Goal: Task Accomplishment & Management: Manage account settings

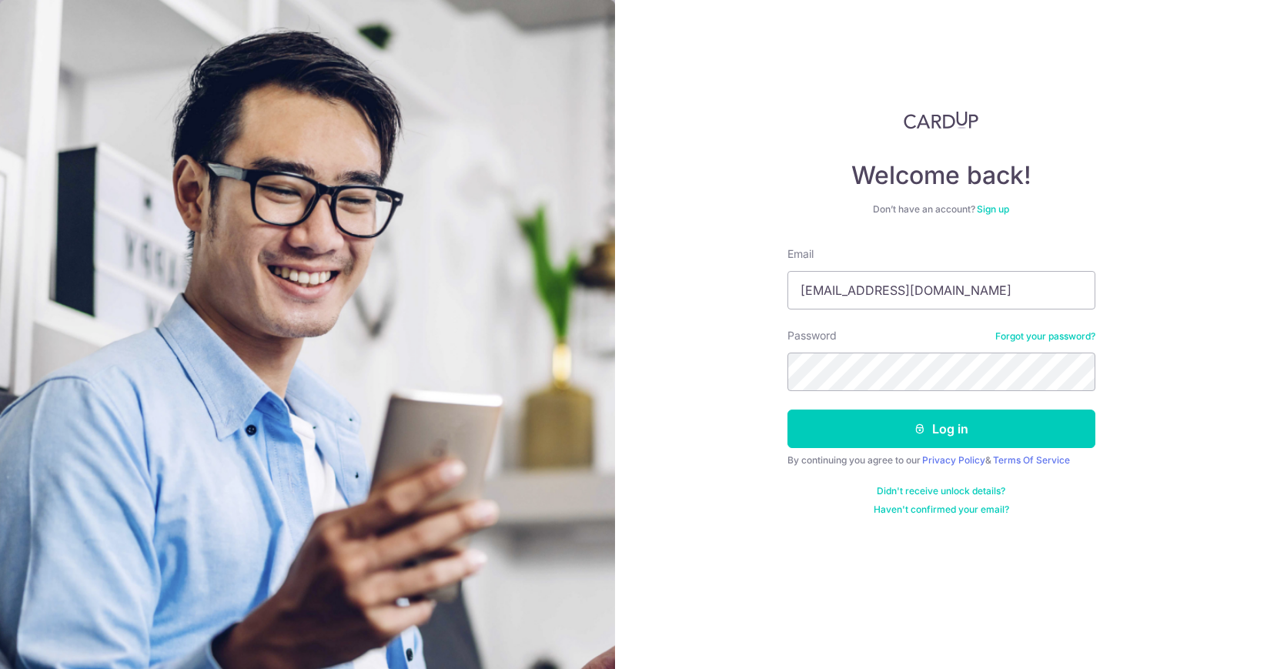
type input "[EMAIL_ADDRESS][DOMAIN_NAME]"
click at [787, 409] on button "Log in" at bounding box center [941, 428] width 308 height 38
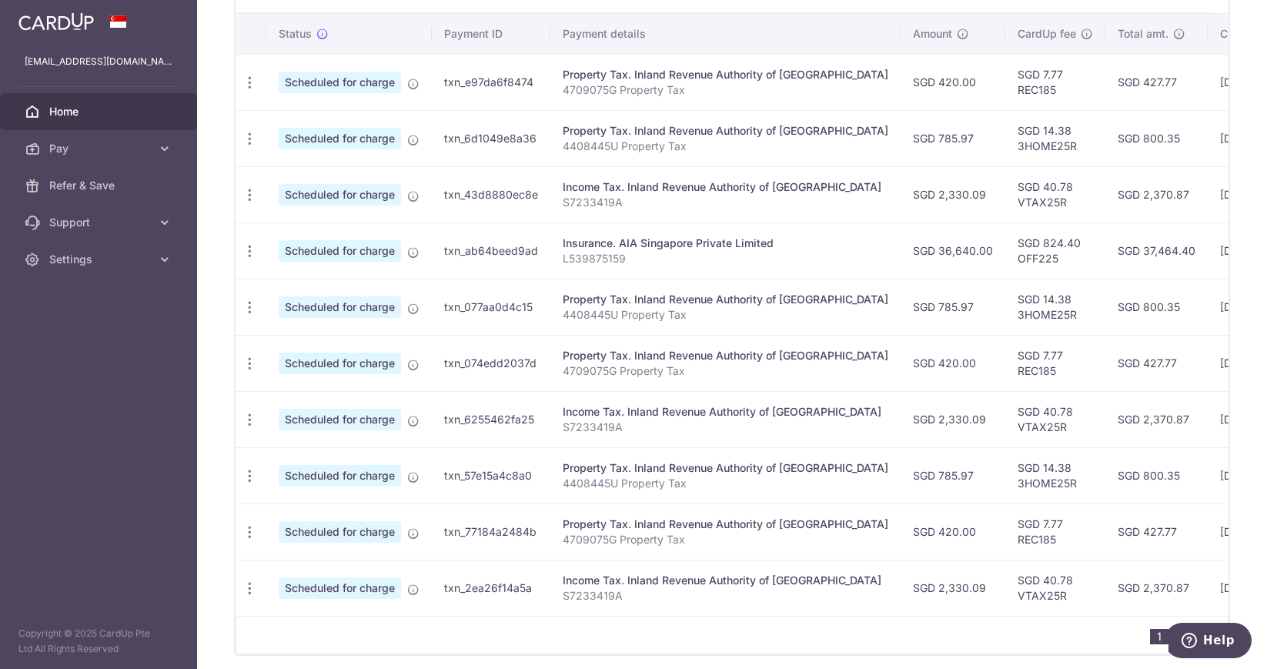
scroll to position [529, 0]
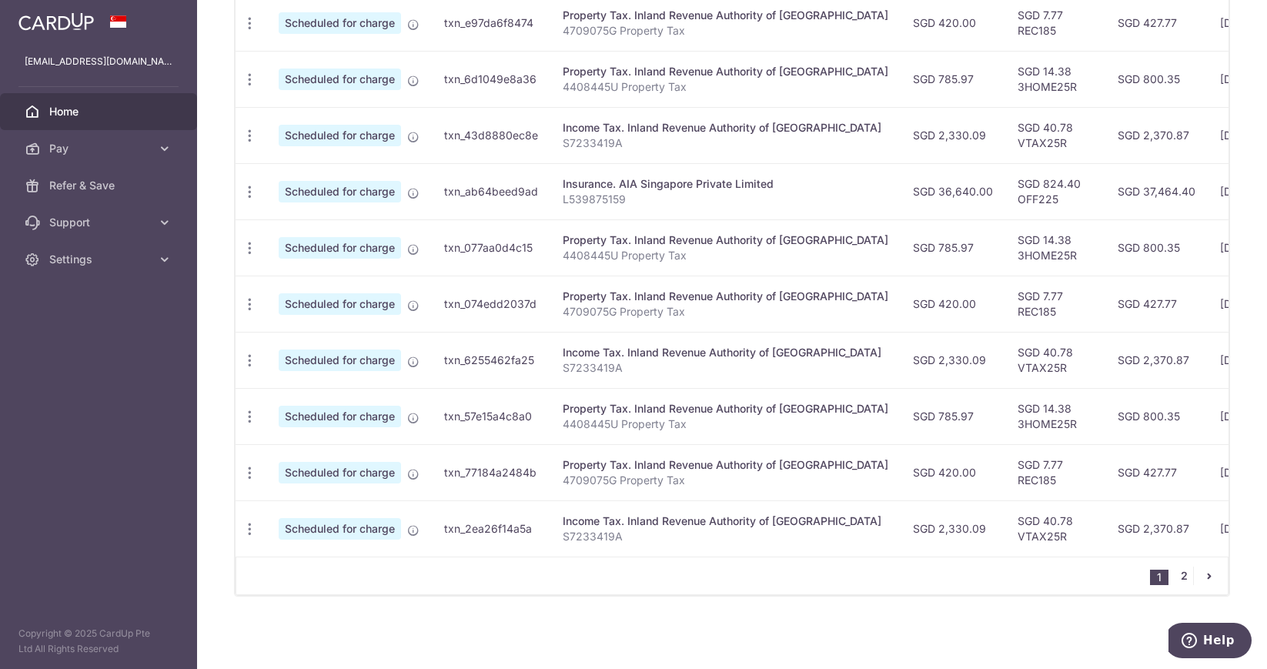
click at [1177, 578] on link "2" at bounding box center [1183, 575] width 18 height 18
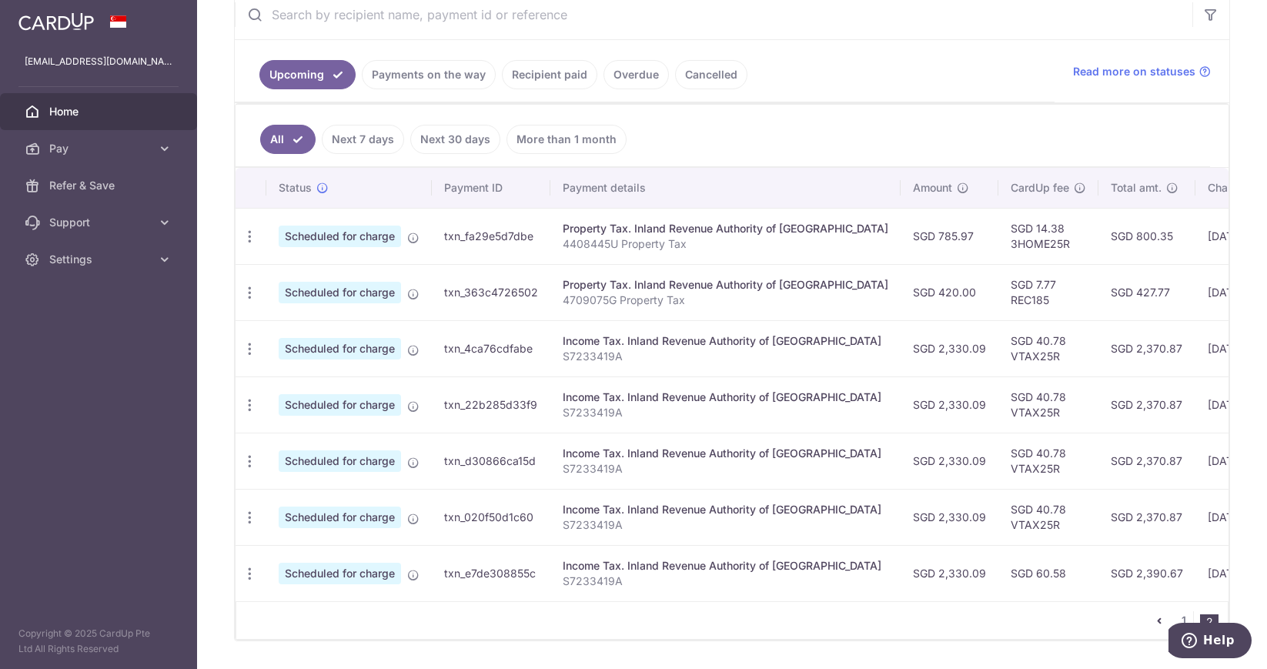
scroll to position [360, 0]
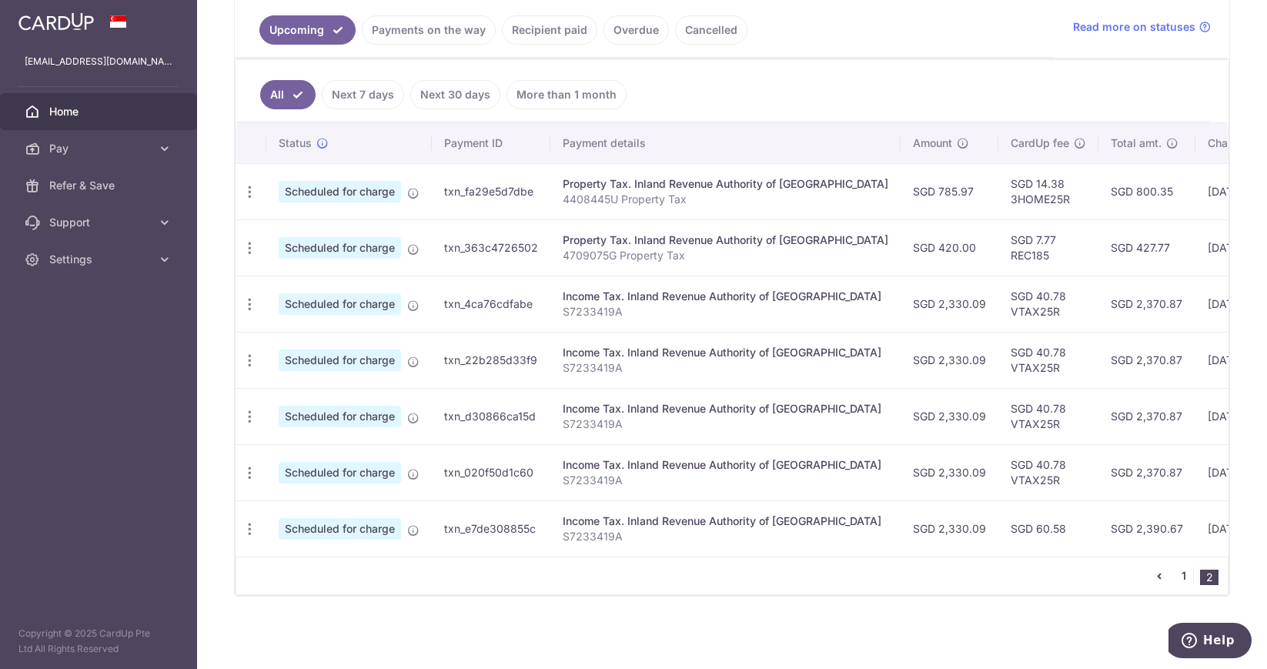
click at [1177, 580] on link "1" at bounding box center [1183, 575] width 18 height 18
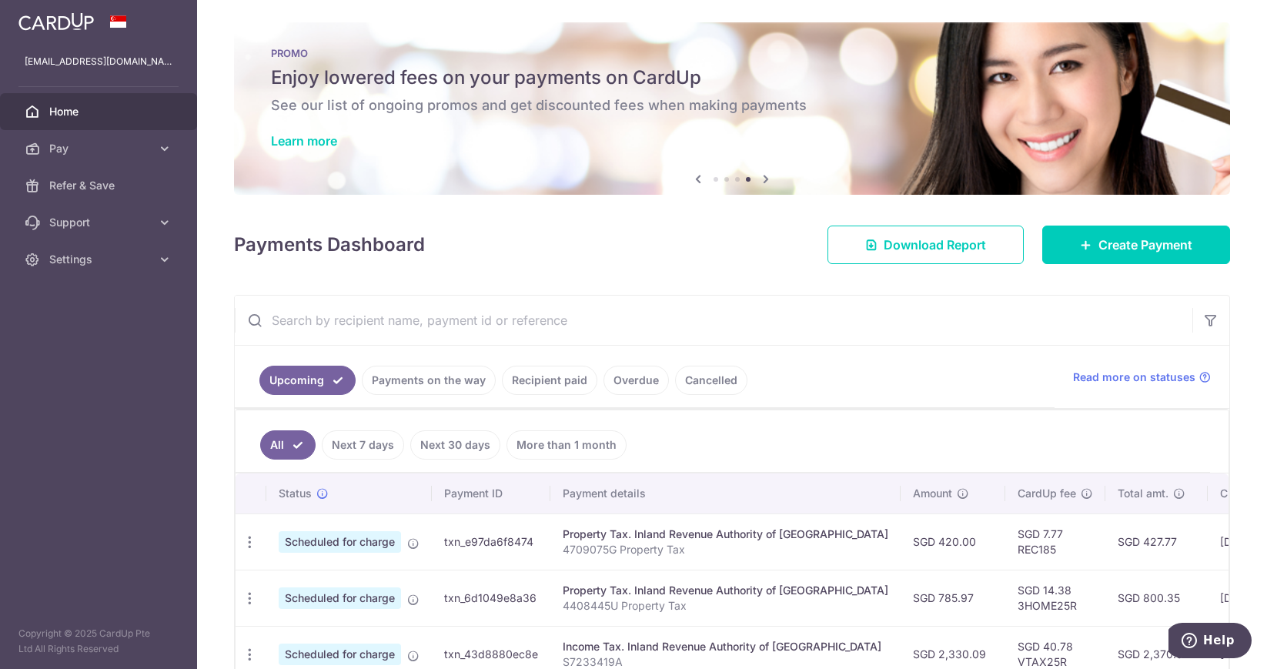
scroll to position [0, 0]
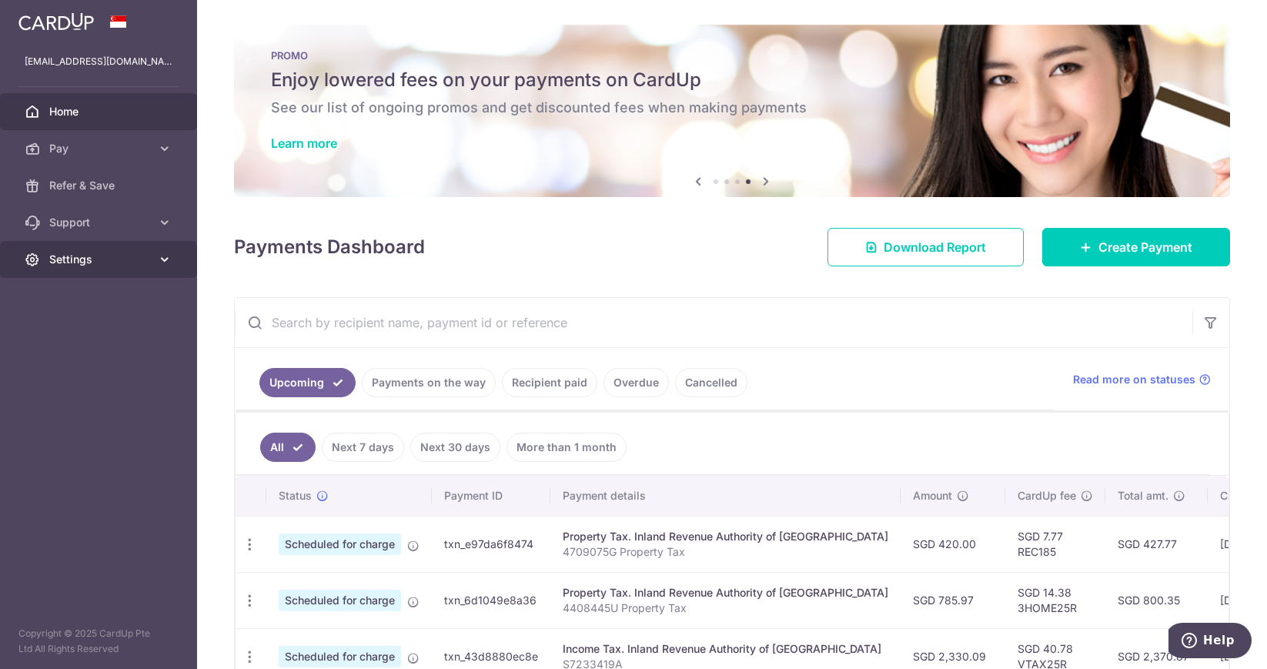
click at [58, 262] on span "Settings" at bounding box center [100, 259] width 102 height 15
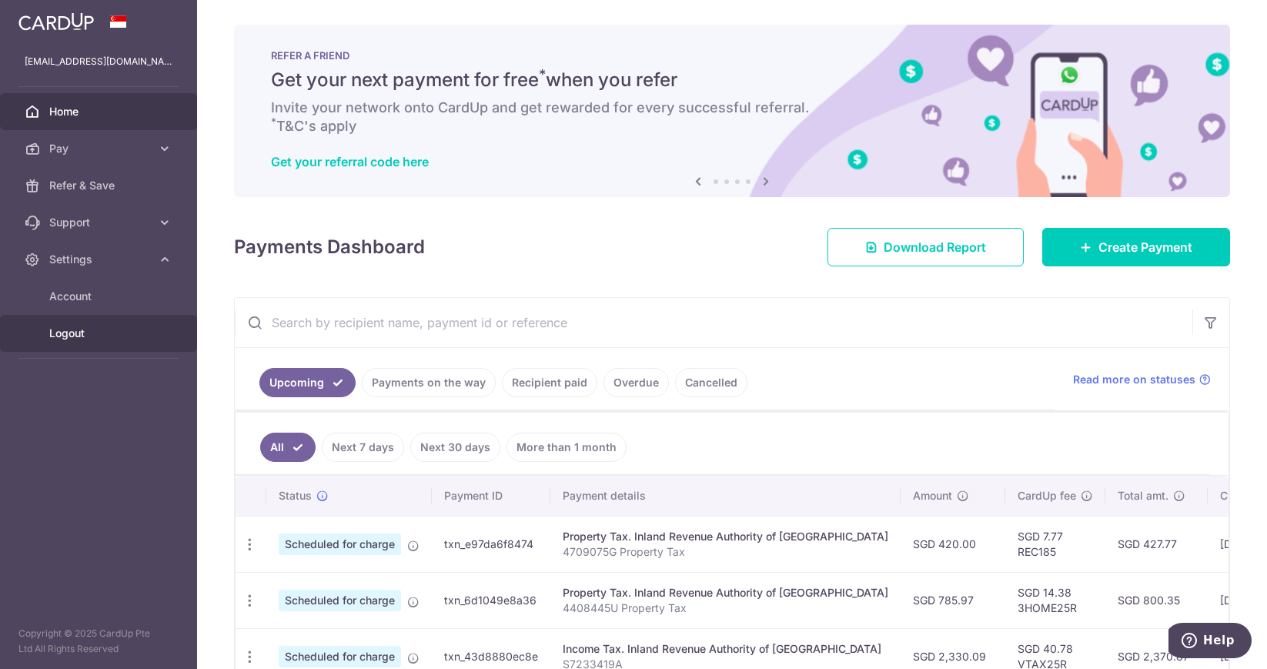
click at [88, 341] on link "Logout" at bounding box center [98, 333] width 197 height 37
